Goal: Task Accomplishment & Management: Use online tool/utility

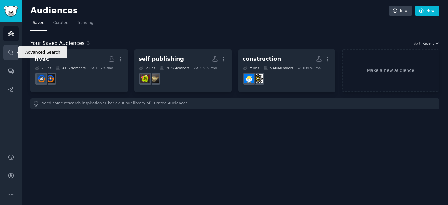
click at [7, 52] on link "Search" at bounding box center [10, 52] width 15 height 15
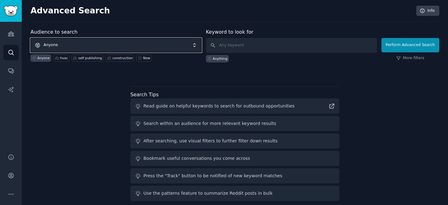
click at [87, 46] on span "Anyone" at bounding box center [116, 45] width 171 height 14
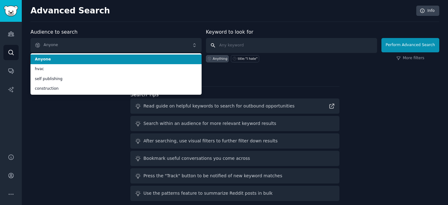
click at [242, 46] on input "text" at bounding box center [291, 45] width 171 height 15
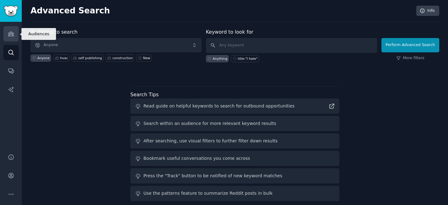
click at [12, 31] on icon "Sidebar" at bounding box center [11, 34] width 7 height 7
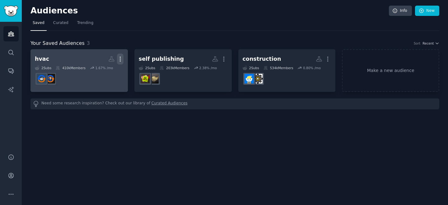
click at [121, 58] on icon "button" at bounding box center [120, 59] width 7 height 7
click at [107, 69] on p "Delete" at bounding box center [103, 72] width 14 height 7
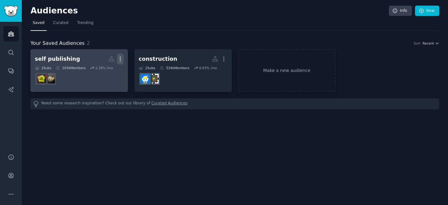
click at [119, 56] on icon "button" at bounding box center [120, 59] width 7 height 7
click at [110, 74] on p "Delete" at bounding box center [103, 72] width 14 height 7
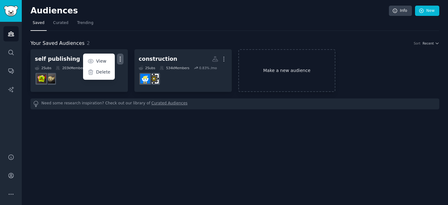
click at [262, 67] on link "Make a new audience" at bounding box center [286, 70] width 97 height 43
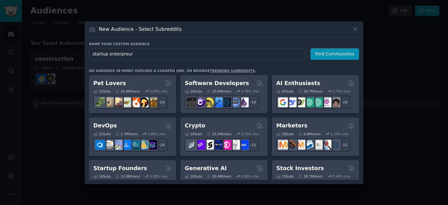
type input "startup enterpreurs"
click button "Find Communities" at bounding box center [335, 54] width 49 height 12
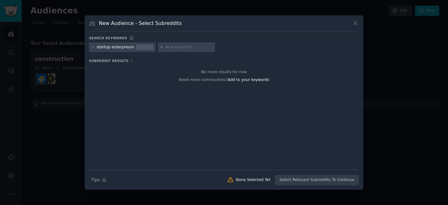
click at [139, 47] on div at bounding box center [144, 48] width 17 height 6
click at [93, 48] on icon at bounding box center [93, 47] width 2 height 2
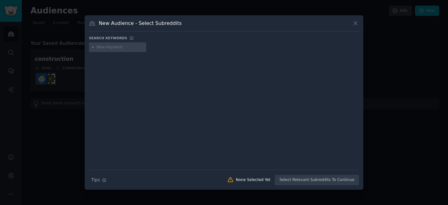
click at [99, 48] on input "text" at bounding box center [120, 48] width 47 height 6
type input "entrepreneurs"
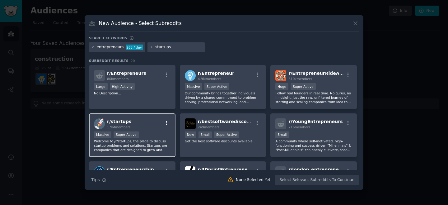
click at [166, 122] on icon "button" at bounding box center [167, 123] width 6 height 6
type input "startups"
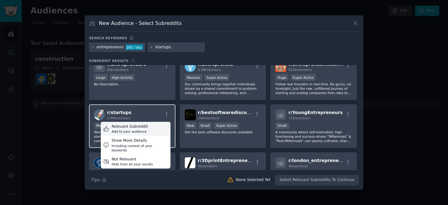
scroll to position [10, 0]
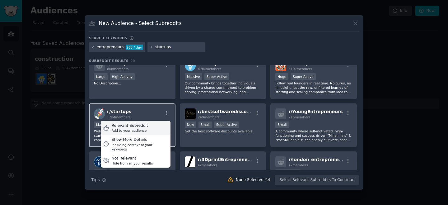
click at [147, 127] on div "Relevant Subreddit Add to your audience" at bounding box center [136, 128] width 70 height 14
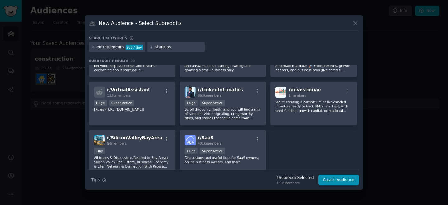
scroll to position [223, 0]
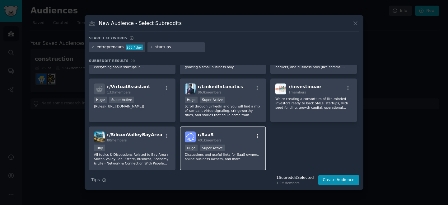
click at [258, 135] on icon "button" at bounding box center [258, 136] width 6 height 6
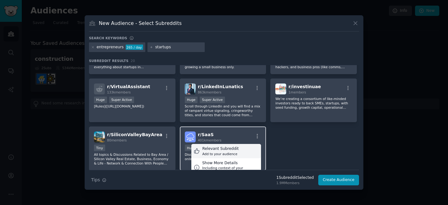
click at [237, 147] on div "Relevant Subreddit Add to your audience" at bounding box center [226, 151] width 70 height 14
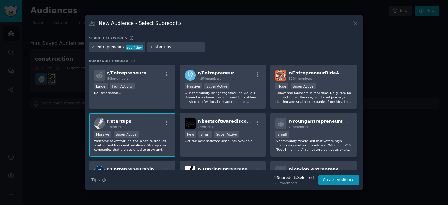
scroll to position [0, 0]
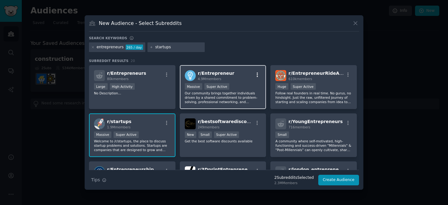
click at [257, 73] on icon "button" at bounding box center [258, 75] width 6 height 6
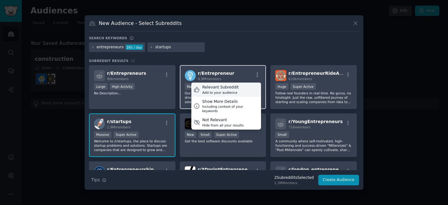
click at [234, 92] on div "Add to your audience" at bounding box center [220, 92] width 36 height 4
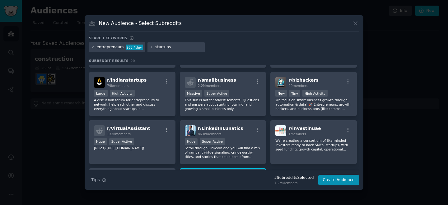
scroll to position [245, 0]
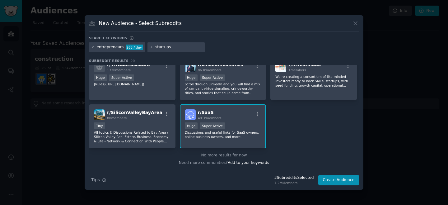
click at [170, 48] on input "startups" at bounding box center [178, 48] width 47 height 6
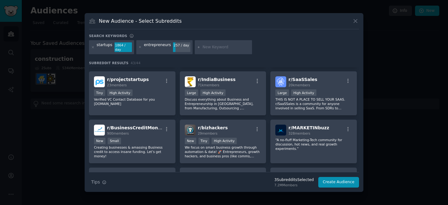
scroll to position [365, 0]
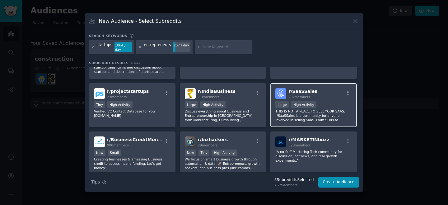
click at [348, 90] on icon "button" at bounding box center [349, 93] width 6 height 6
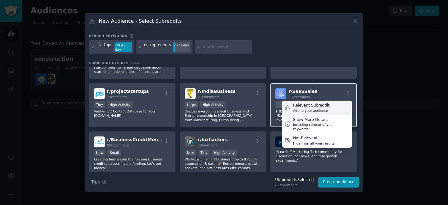
click at [323, 107] on div "Relevant Subreddit" at bounding box center [311, 106] width 36 height 6
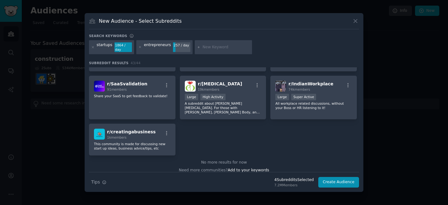
scroll to position [614, 0]
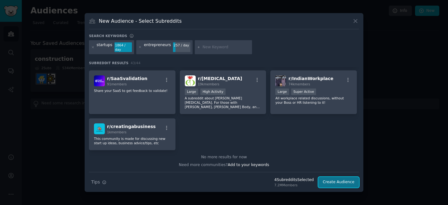
click at [326, 185] on button "Create Audience" at bounding box center [339, 182] width 41 height 11
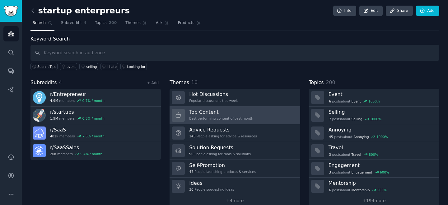
click at [259, 110] on link "Top Content Best-performing content of past month" at bounding box center [235, 115] width 130 height 18
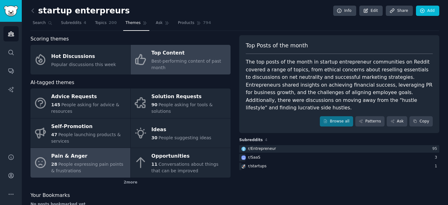
click at [100, 161] on div "28 People expressing pain points & frustrations" at bounding box center [89, 167] width 76 height 13
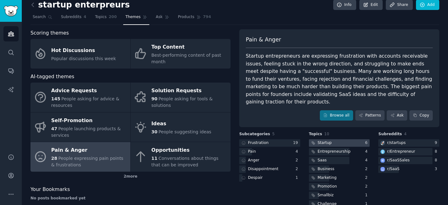
scroll to position [28, 0]
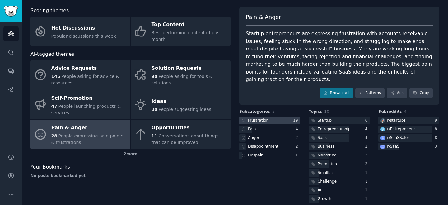
click at [276, 117] on div at bounding box center [269, 121] width 61 height 8
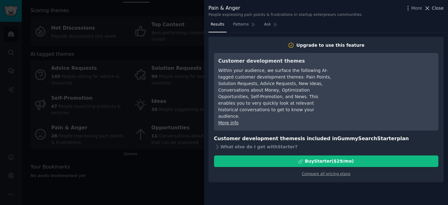
click at [436, 9] on span "Close" at bounding box center [438, 8] width 12 height 7
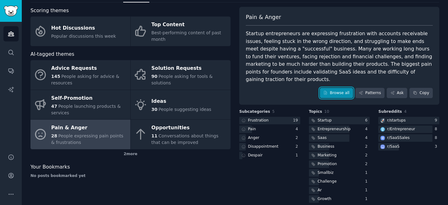
click at [336, 88] on link "Browse all" at bounding box center [336, 93] width 33 height 11
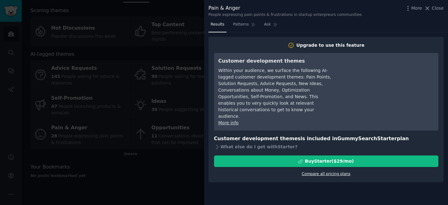
click at [333, 172] on link "Compare all pricing plans" at bounding box center [326, 174] width 49 height 4
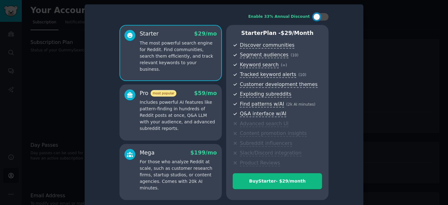
click at [393, 28] on div at bounding box center [224, 102] width 448 height 205
